Goal: Check status: Check status

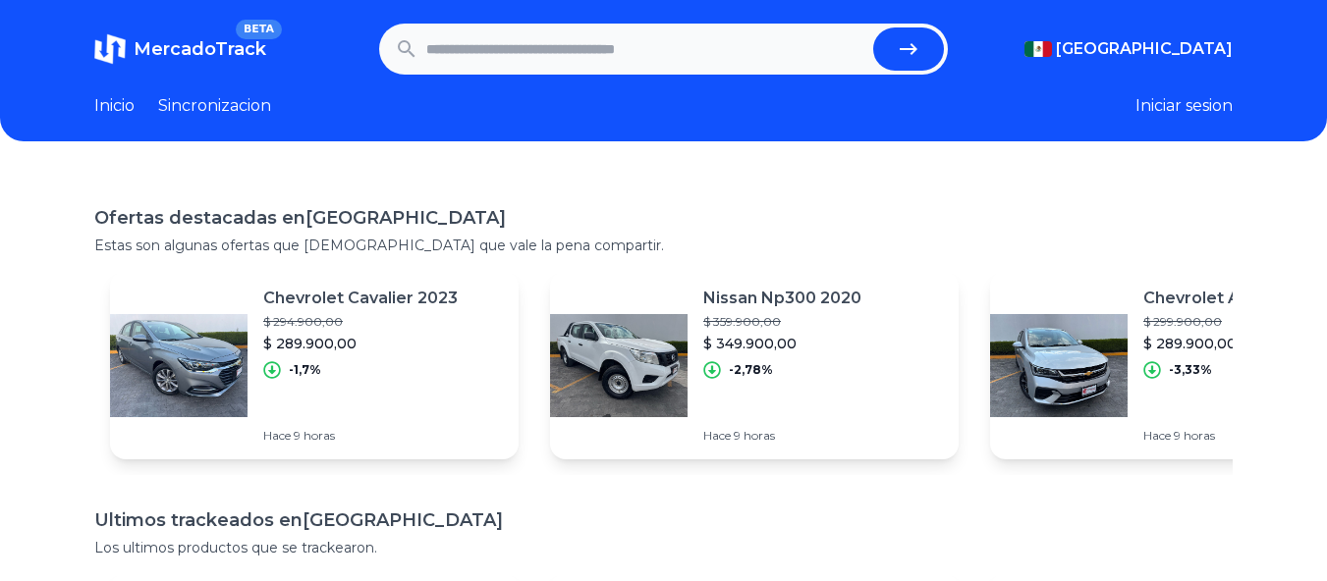
click at [696, 41] on input "text" at bounding box center [646, 48] width 440 height 43
paste input "**********"
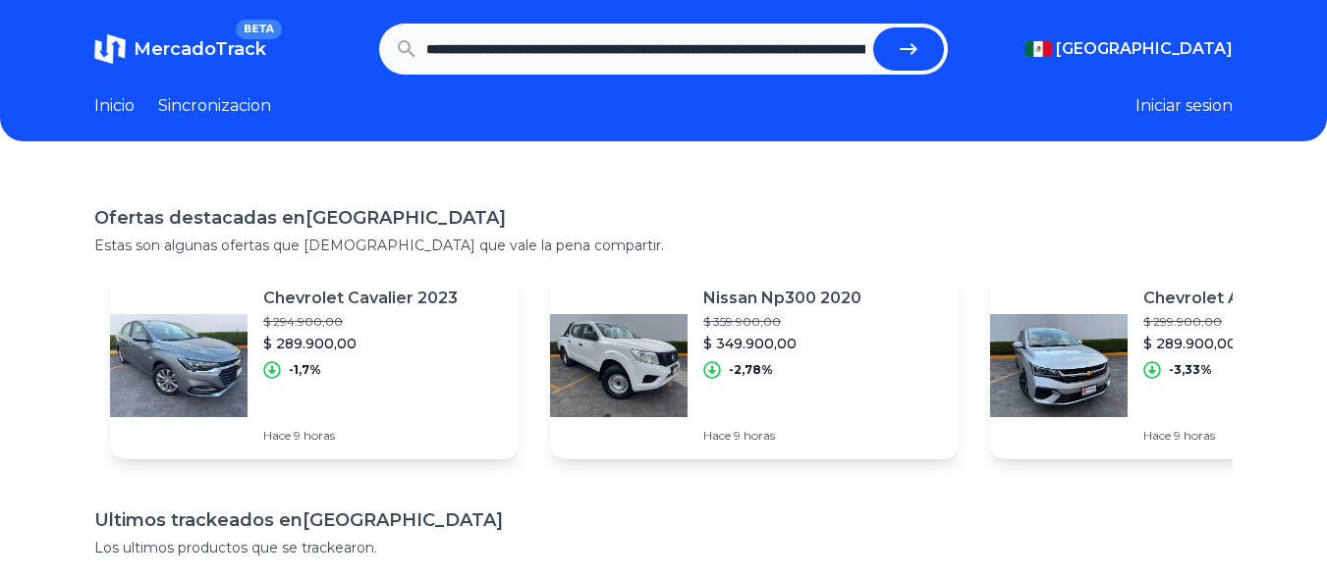
scroll to position [0, 2415]
click at [881, 27] on button "submit" at bounding box center [916, 48] width 71 height 43
type input "**********"
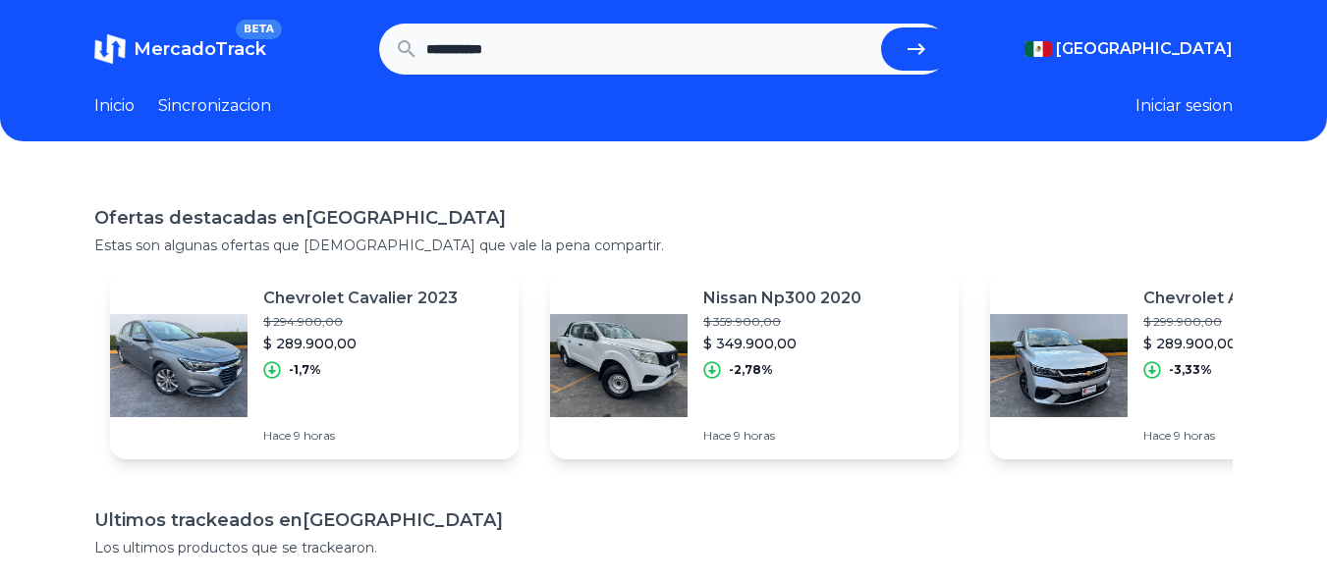
scroll to position [0, 0]
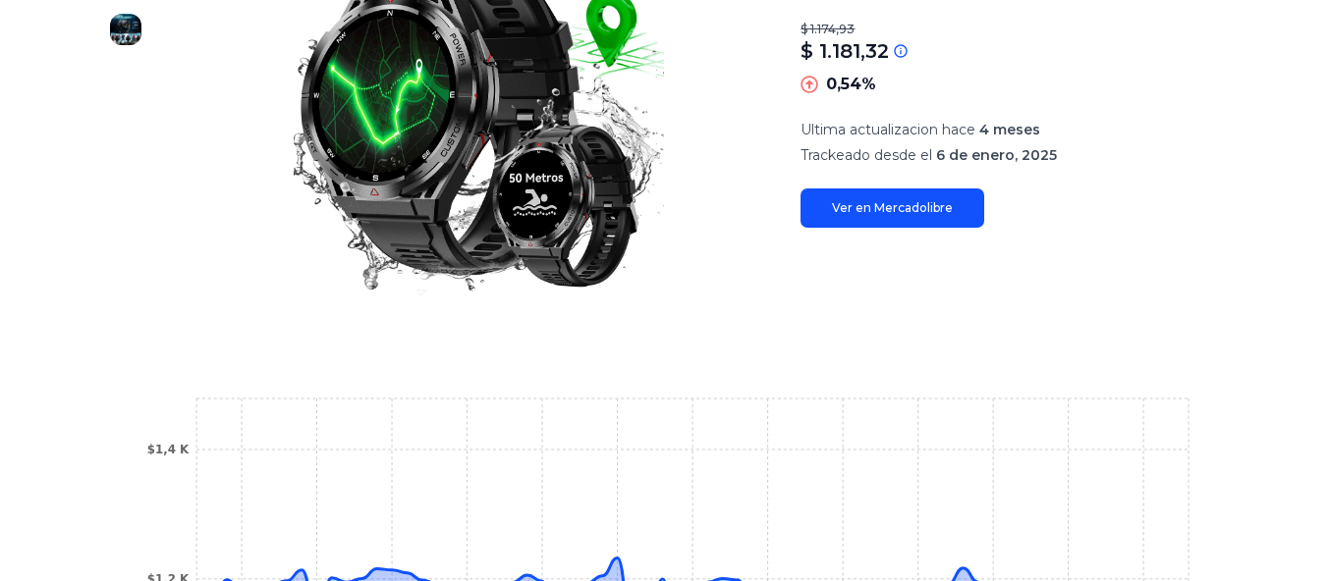
scroll to position [491, 0]
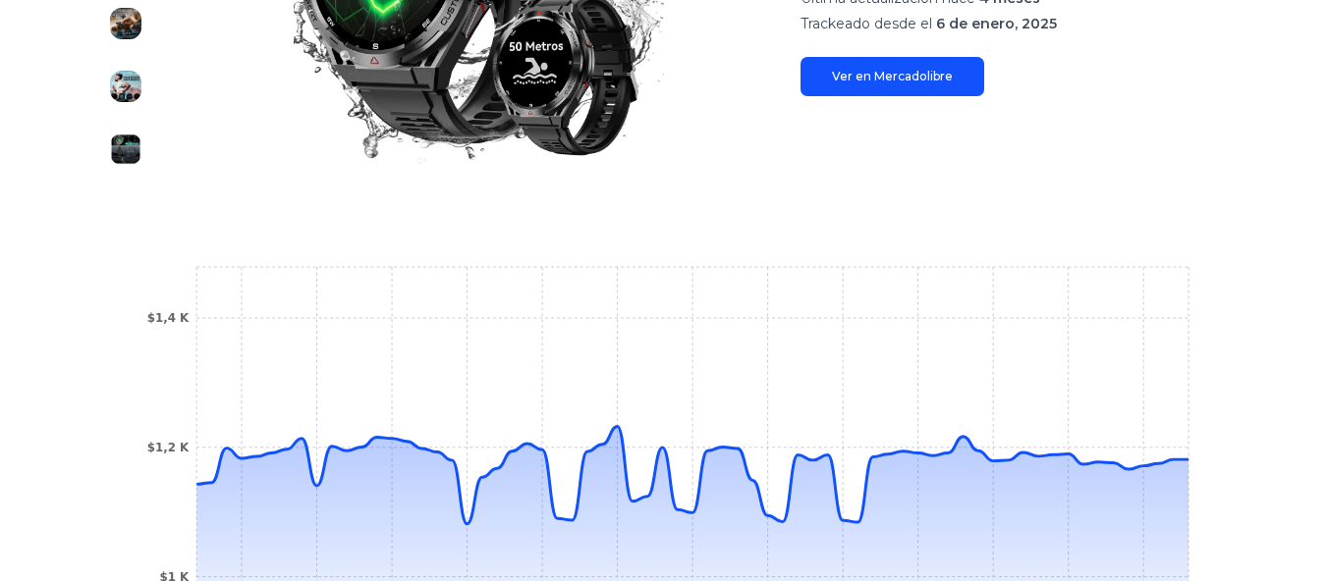
click at [132, 148] on img at bounding box center [125, 149] width 31 height 31
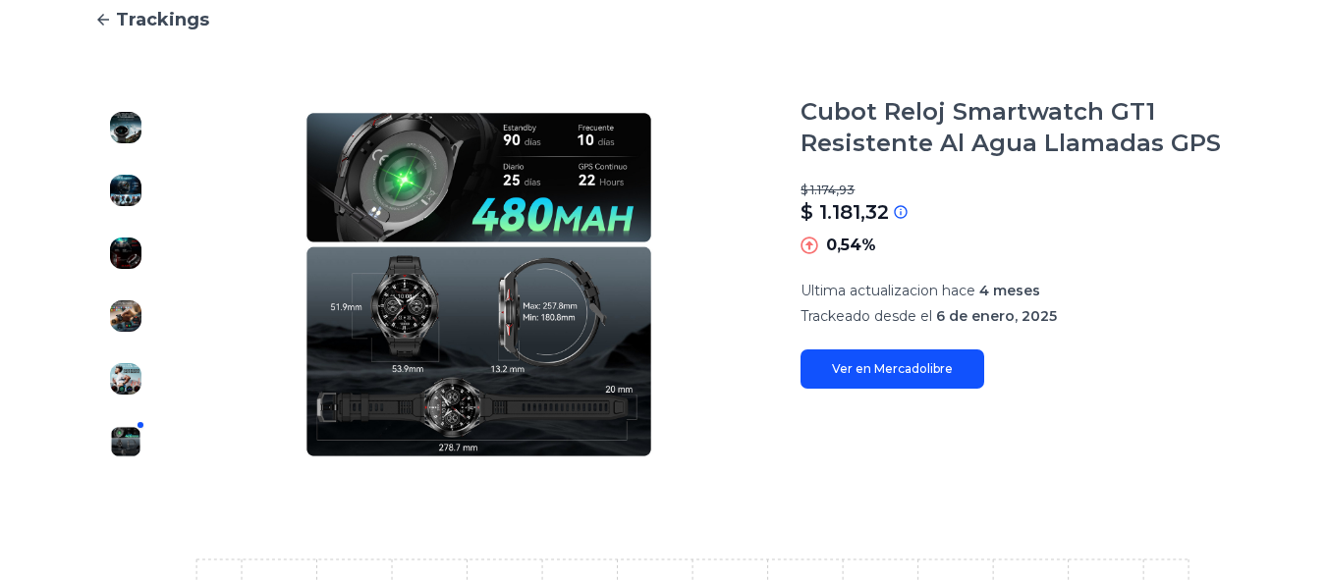
scroll to position [196, 0]
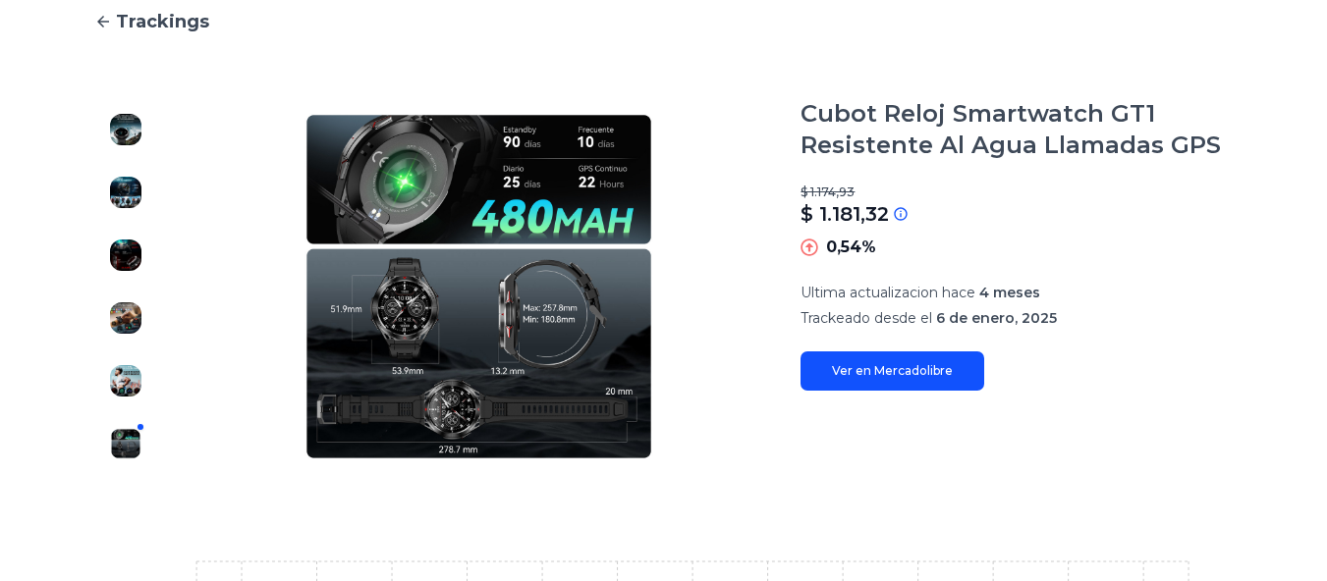
click at [129, 380] on img at bounding box center [125, 380] width 31 height 31
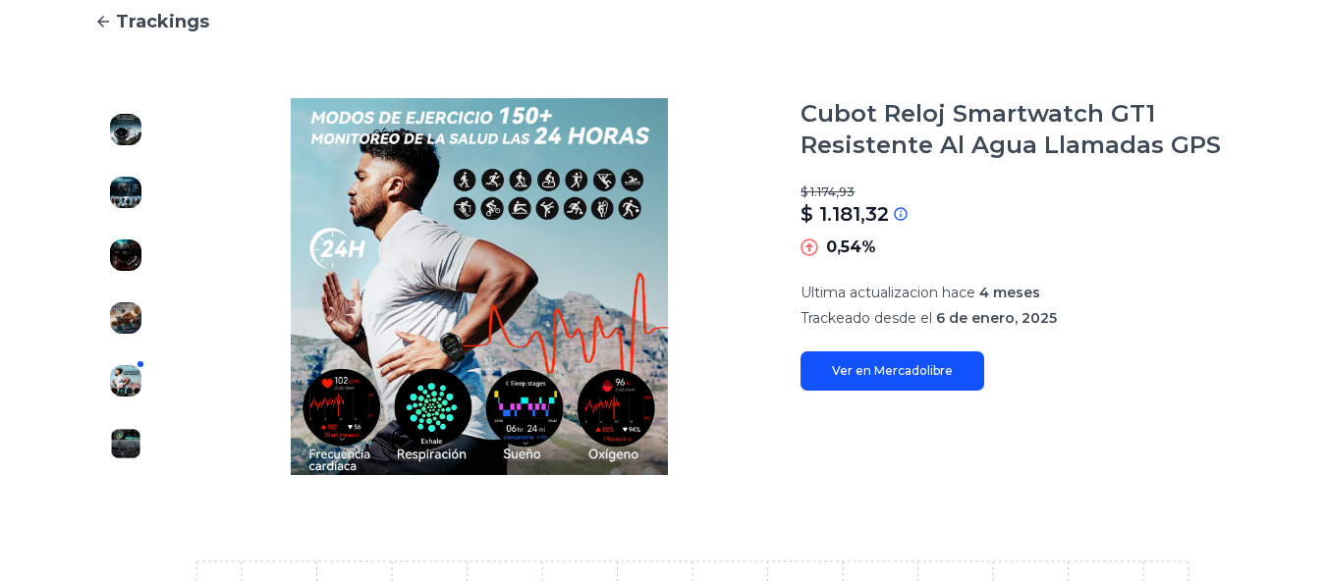
click at [106, 315] on div at bounding box center [125, 286] width 63 height 377
click at [118, 312] on img at bounding box center [125, 317] width 31 height 31
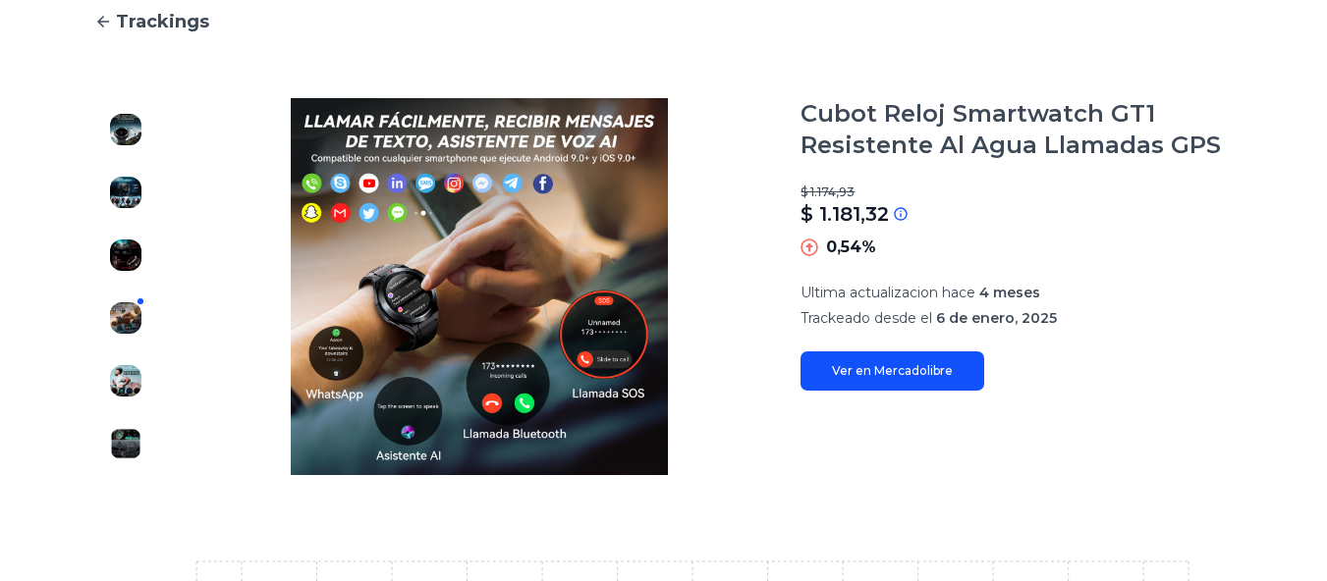
click at [119, 252] on img at bounding box center [125, 255] width 31 height 31
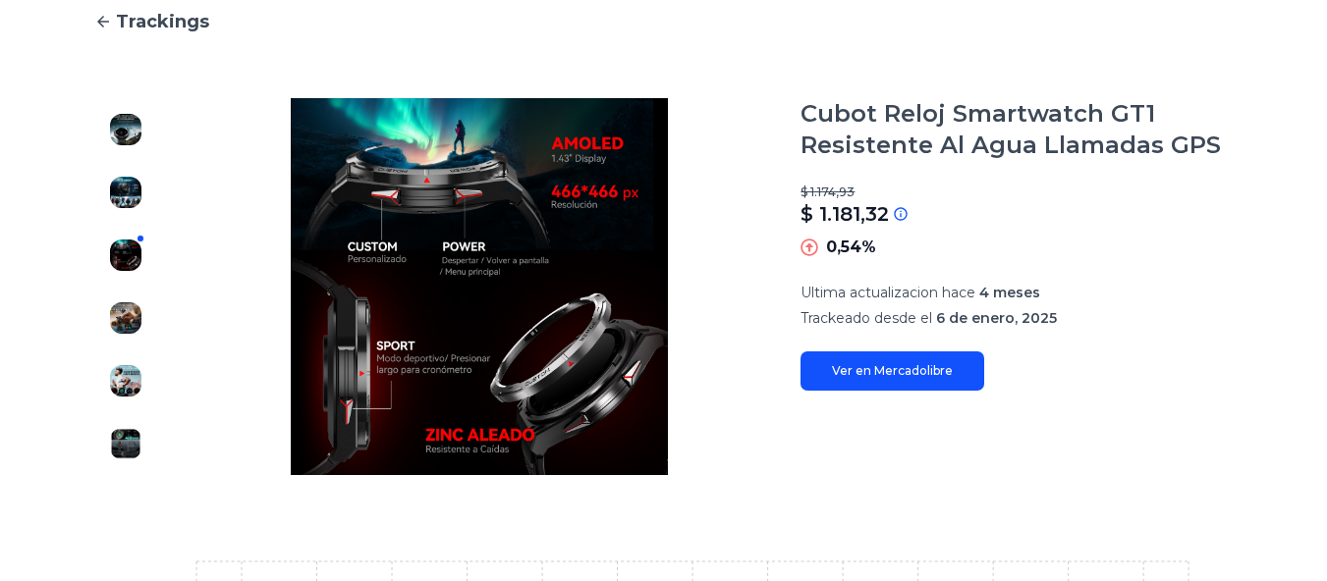
click at [118, 310] on img at bounding box center [125, 317] width 31 height 31
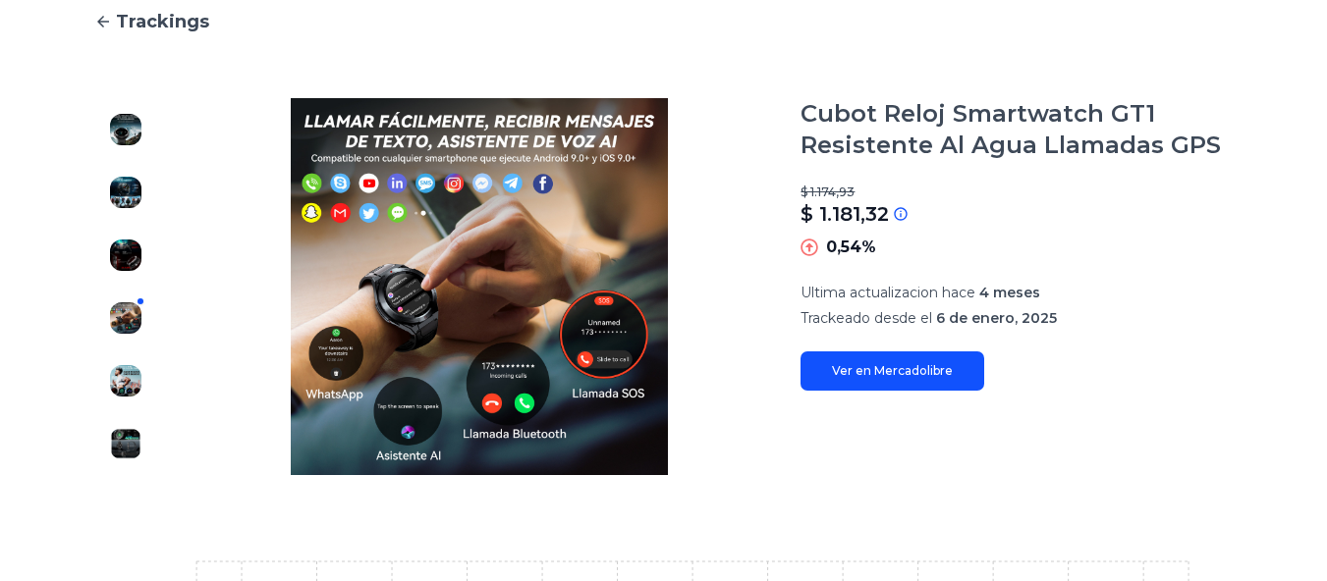
click at [135, 253] on img at bounding box center [125, 255] width 31 height 31
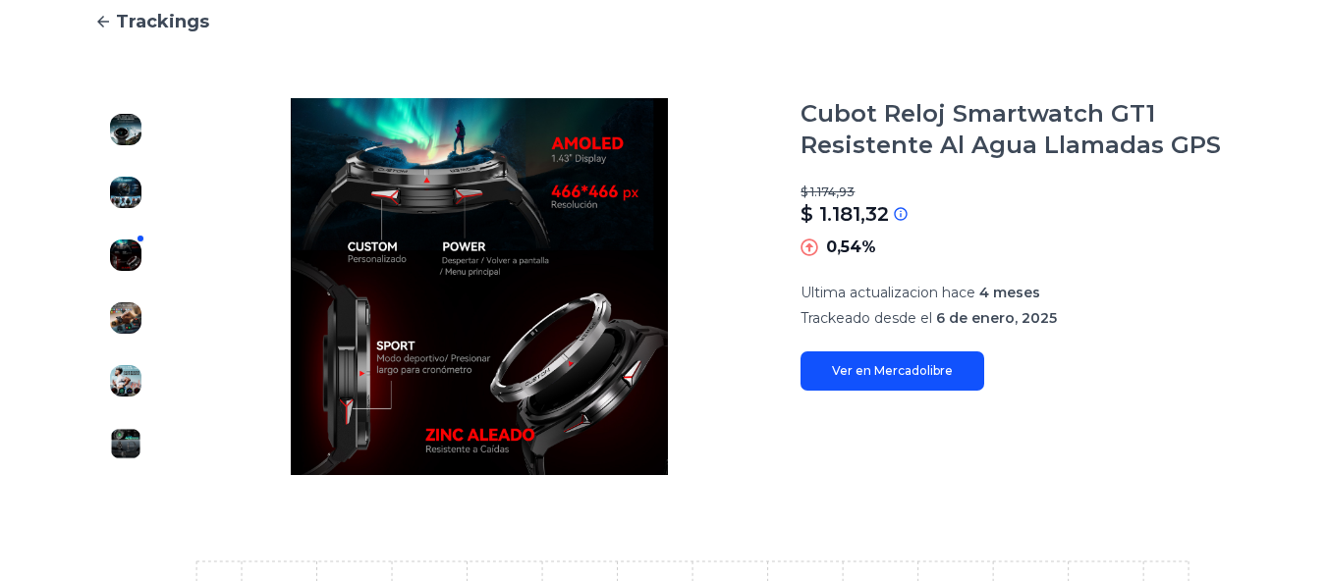
click at [134, 198] on img at bounding box center [125, 192] width 31 height 31
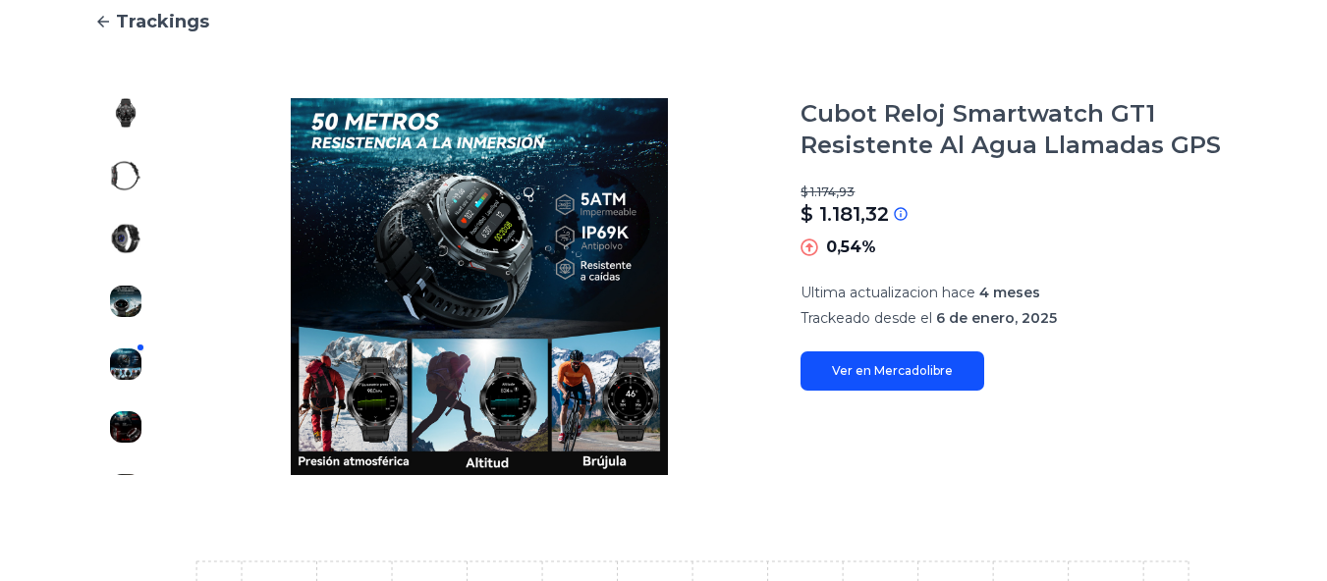
scroll to position [55, 0]
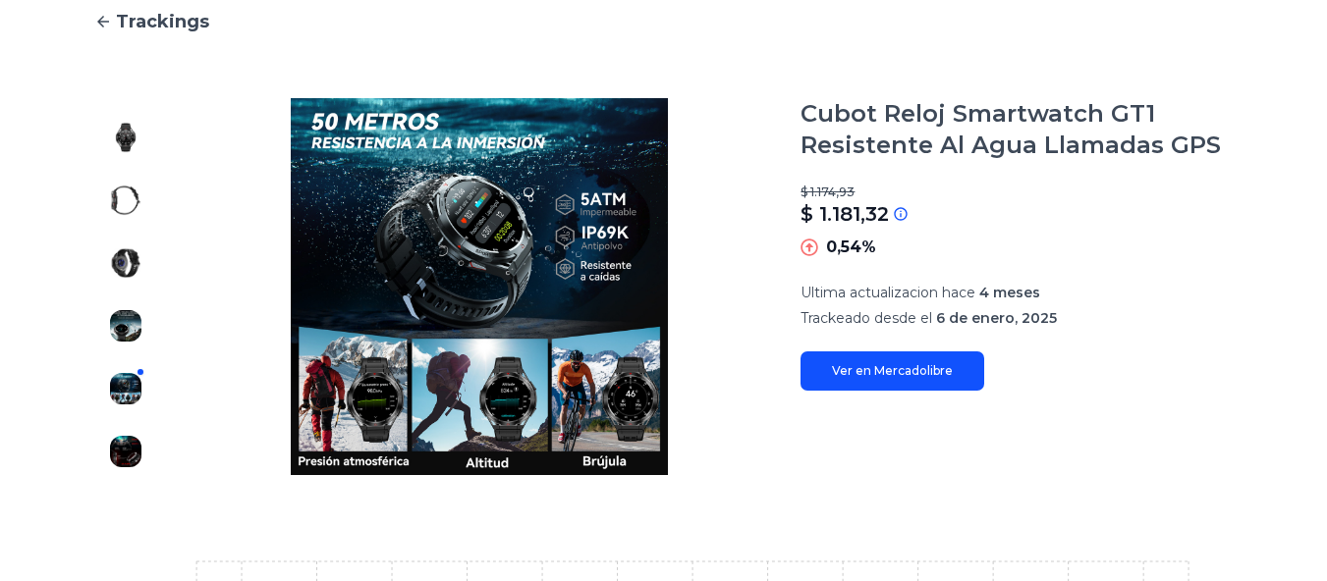
click at [119, 323] on img at bounding box center [125, 325] width 31 height 31
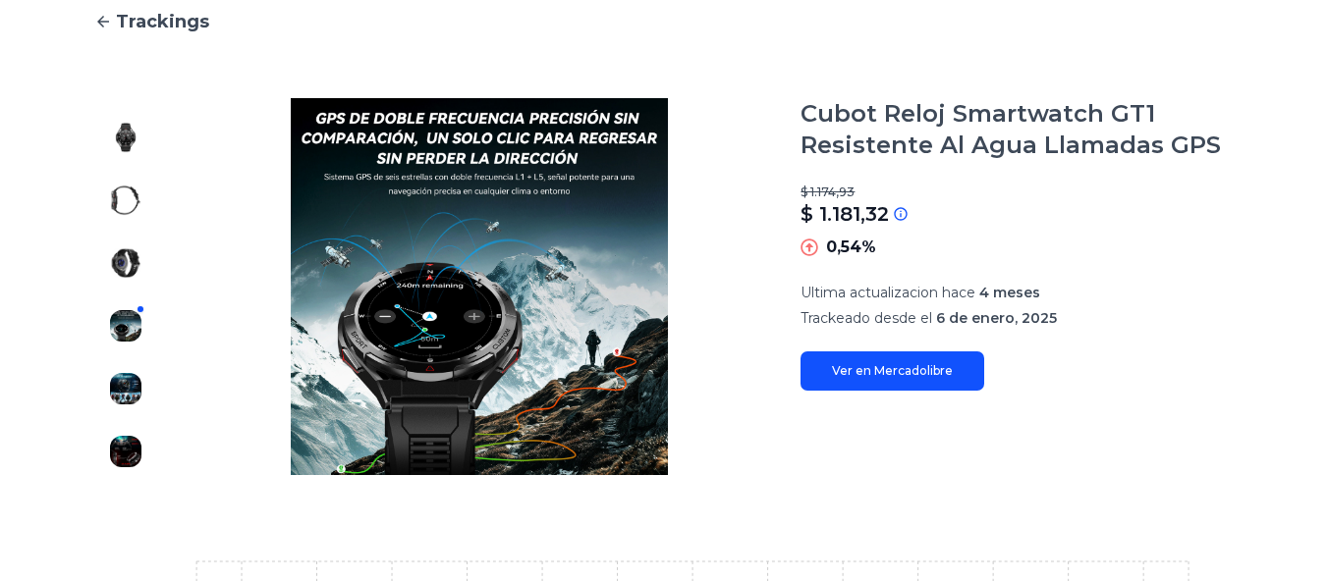
click at [112, 217] on div at bounding box center [125, 286] width 63 height 377
click at [120, 202] on img at bounding box center [125, 200] width 31 height 31
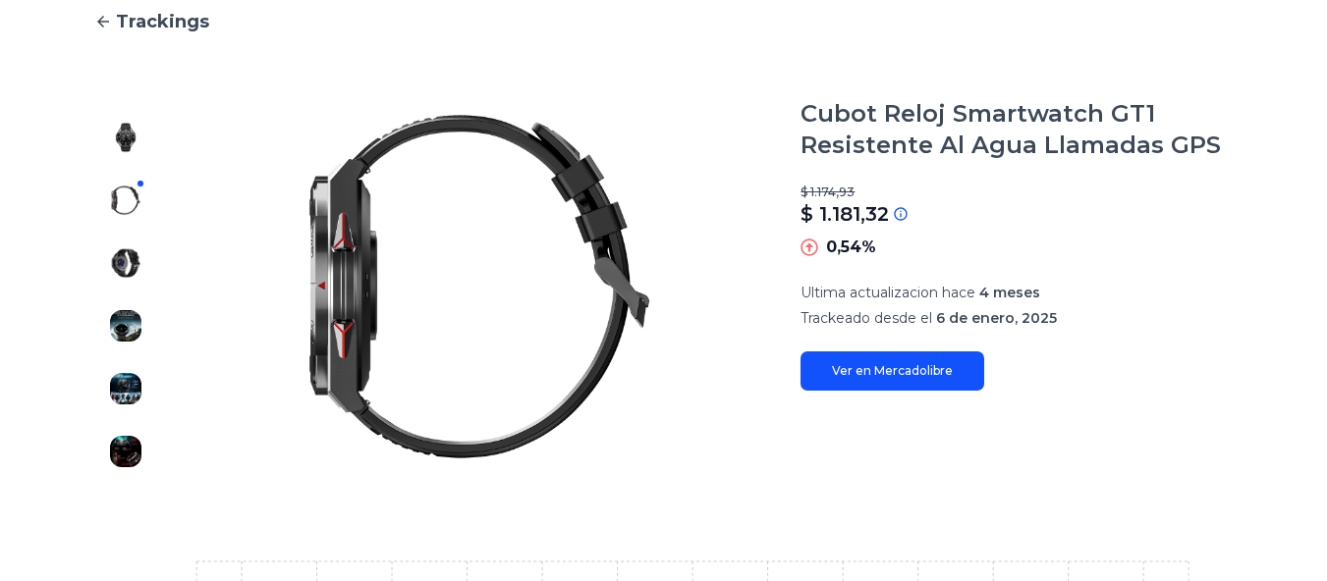
scroll to position [0, 0]
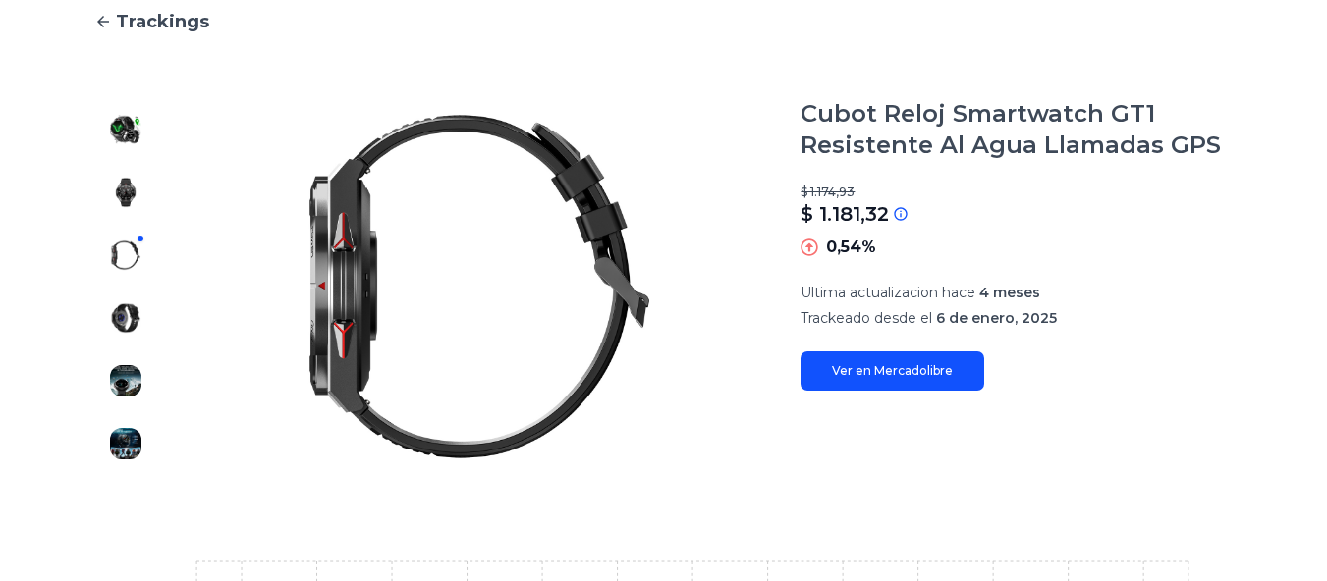
click at [120, 202] on img at bounding box center [125, 192] width 31 height 31
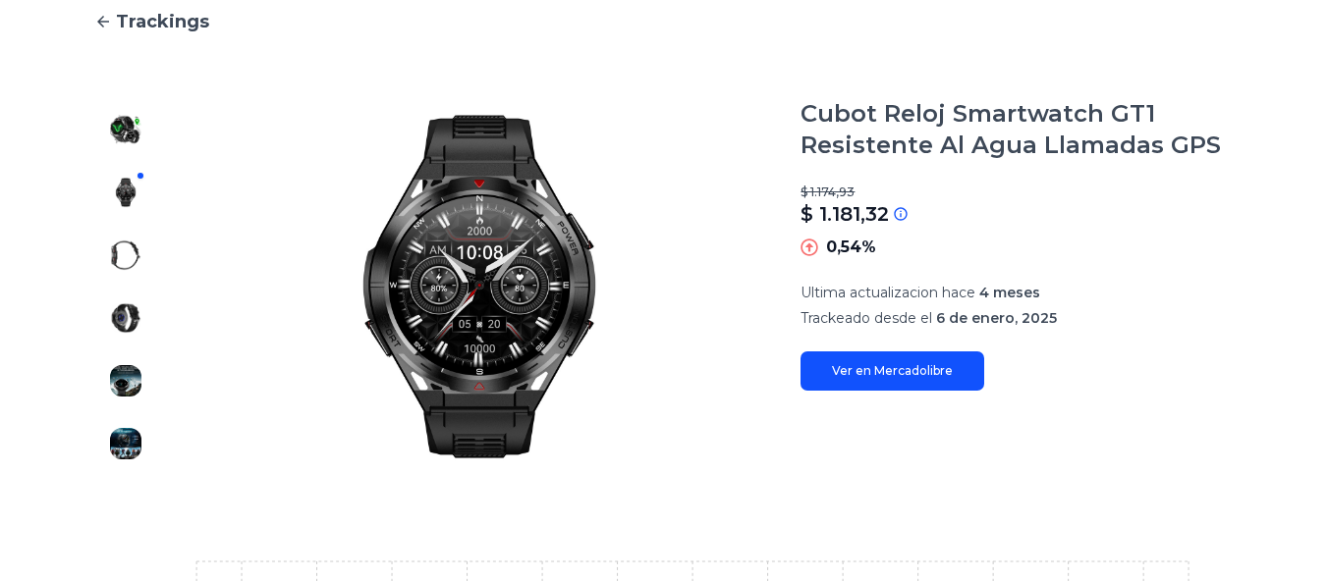
click at [139, 121] on img at bounding box center [125, 129] width 31 height 31
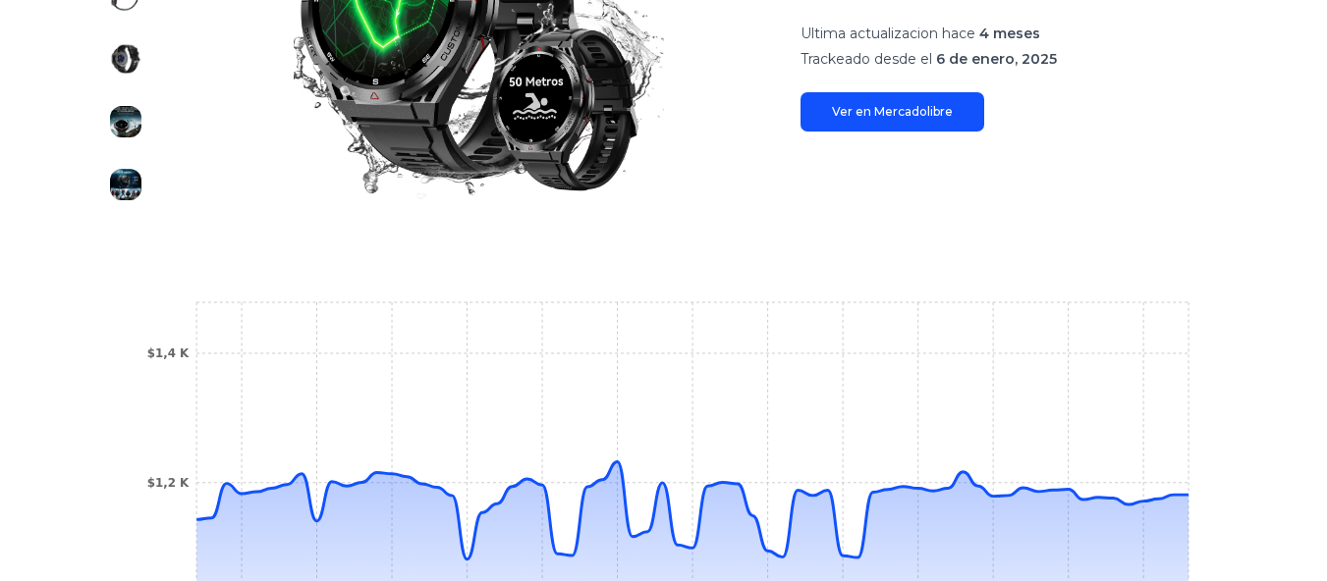
scroll to position [589, 0]
